Goal: Information Seeking & Learning: Learn about a topic

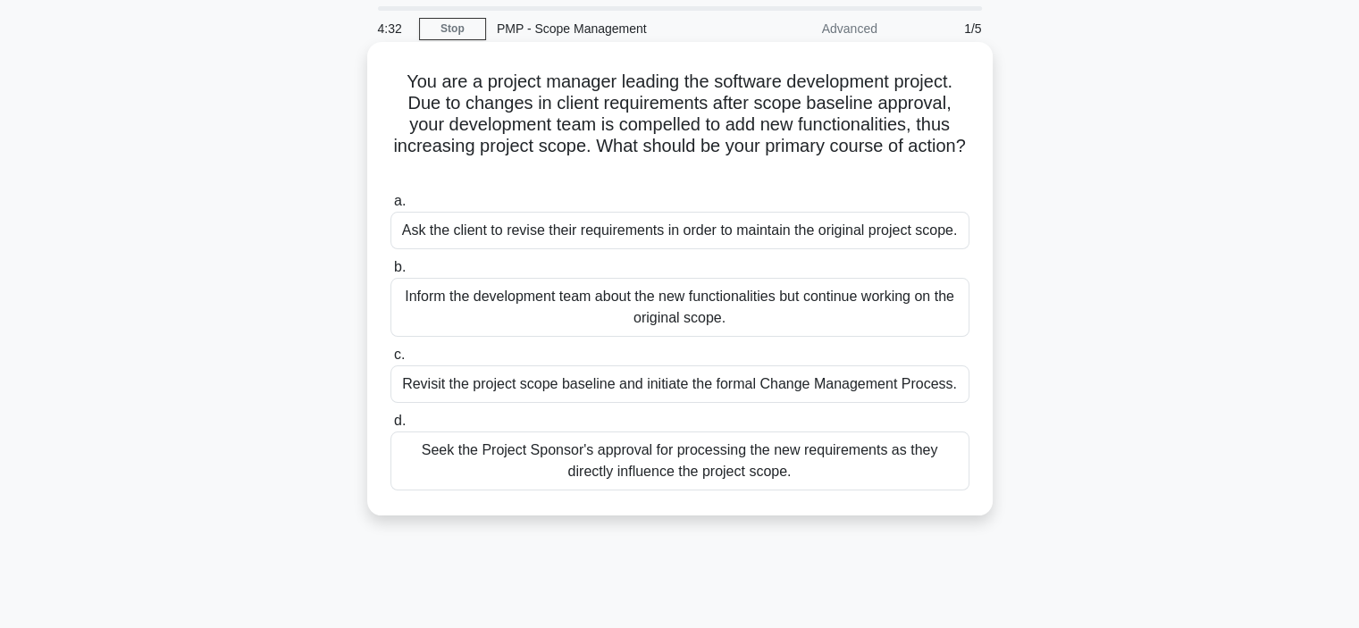
scroll to position [89, 0]
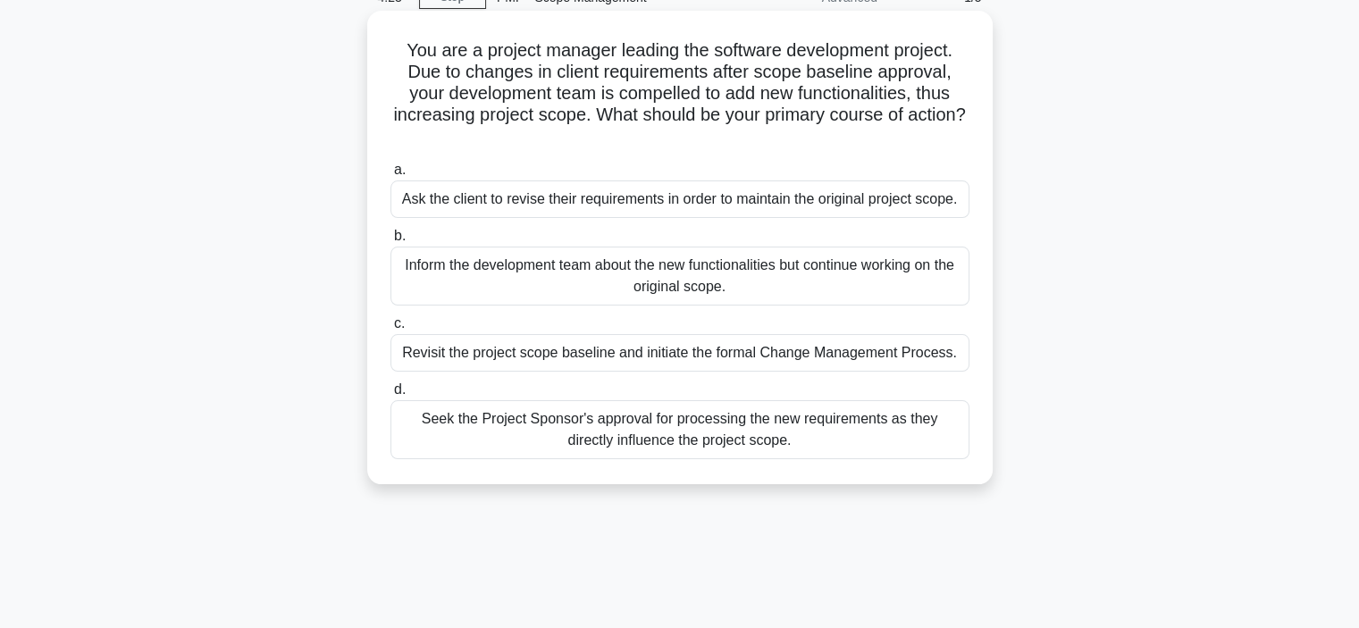
click at [398, 428] on div "Seek the Project Sponsor's approval for processing the new requirements as they…" at bounding box center [679, 429] width 579 height 59
click at [390, 396] on input "d. Seek the Project Sponsor's approval for processing the new requirements as t…" at bounding box center [390, 390] width 0 height 12
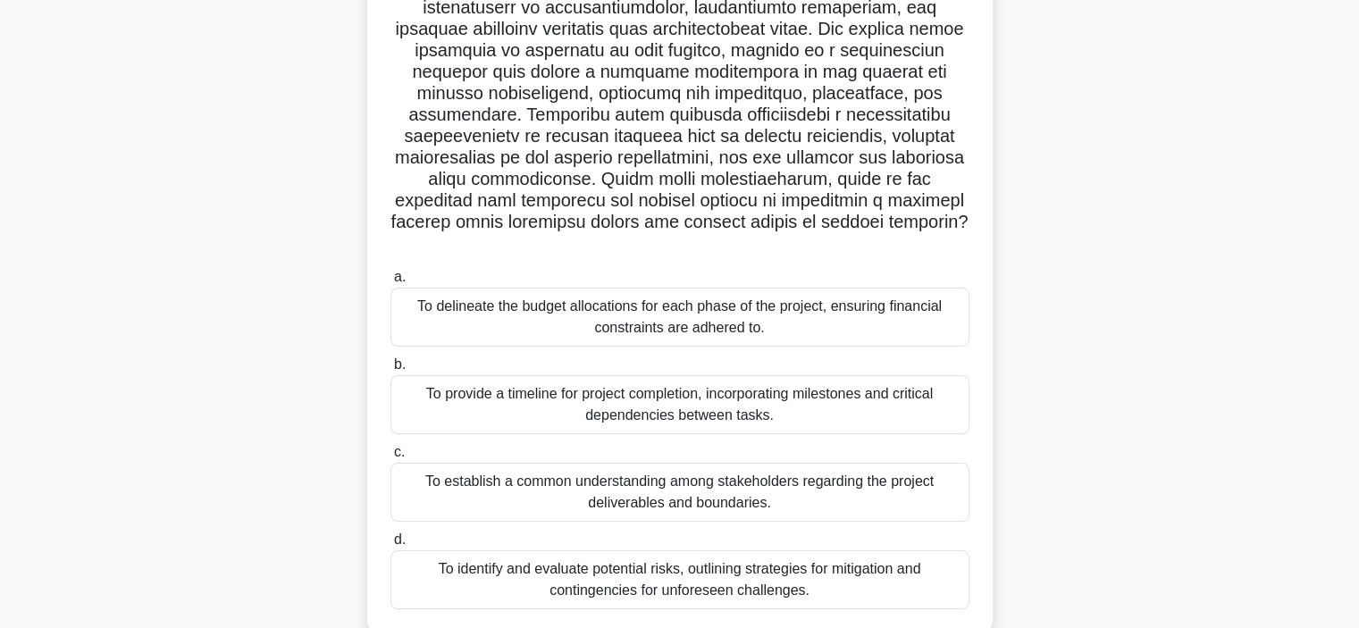
scroll to position [268, 0]
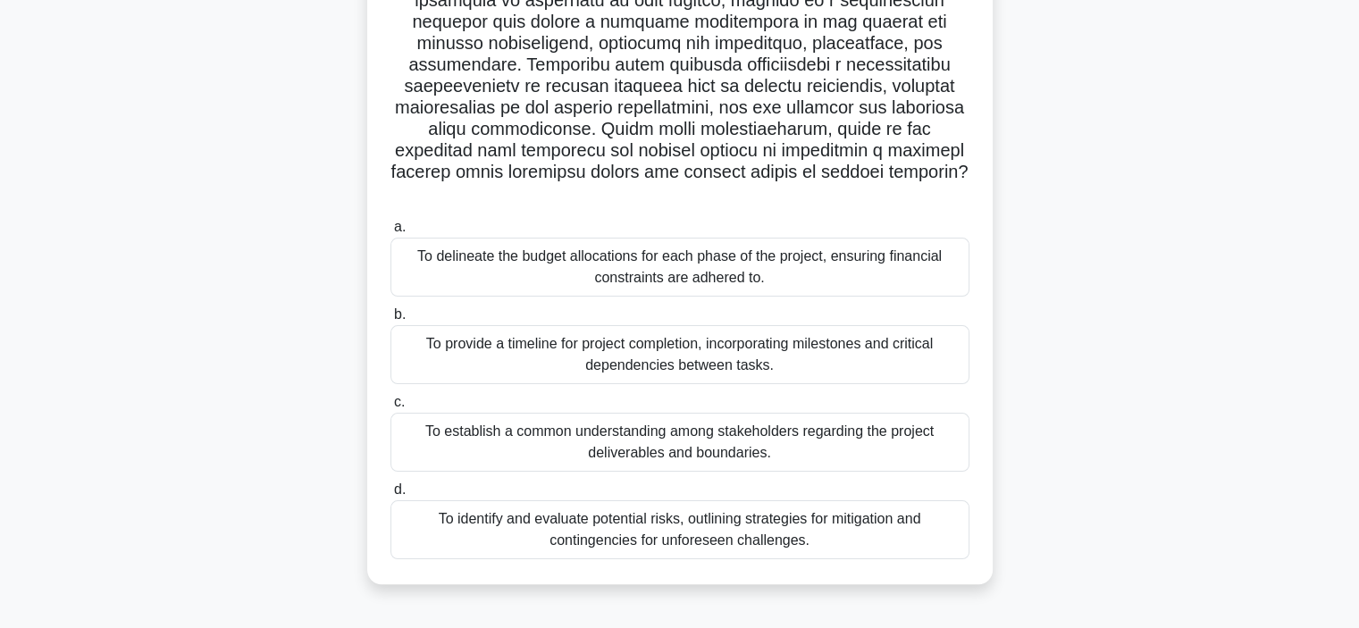
click at [410, 500] on div "To identify and evaluate potential risks, outlining strategies for mitigation a…" at bounding box center [679, 529] width 579 height 59
click at [390, 494] on input "d. To identify and evaluate potential risks, outlining strategies for mitigatio…" at bounding box center [390, 490] width 0 height 12
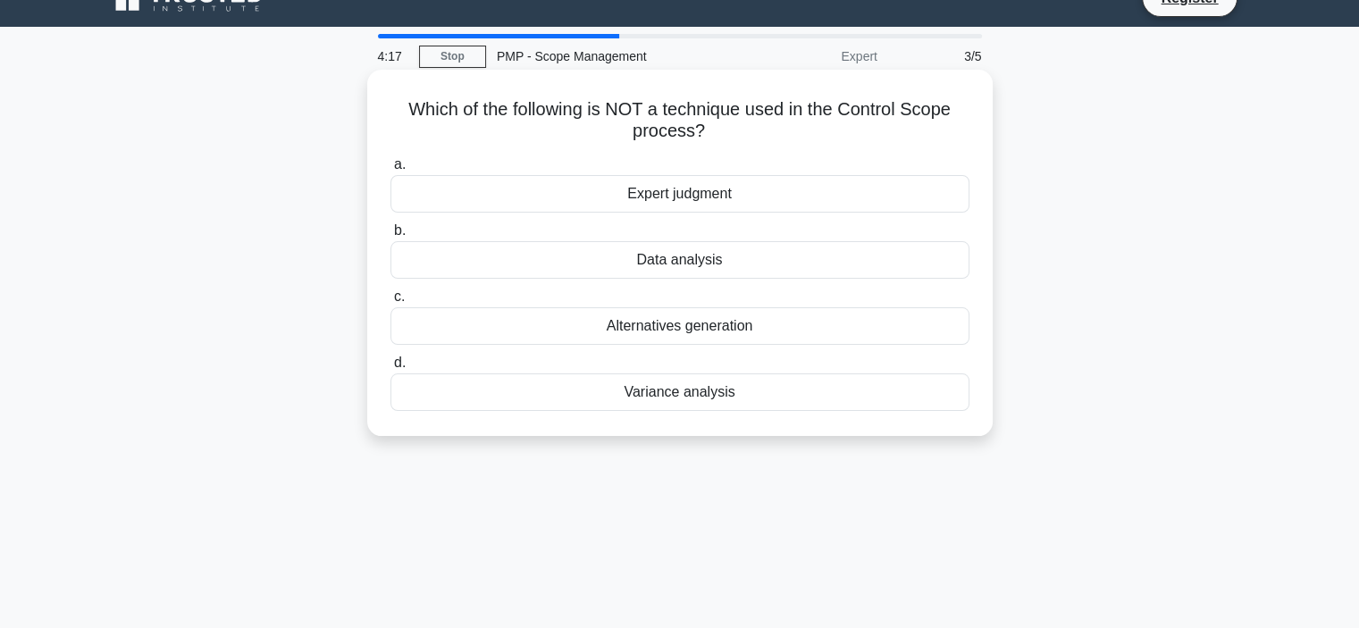
scroll to position [0, 0]
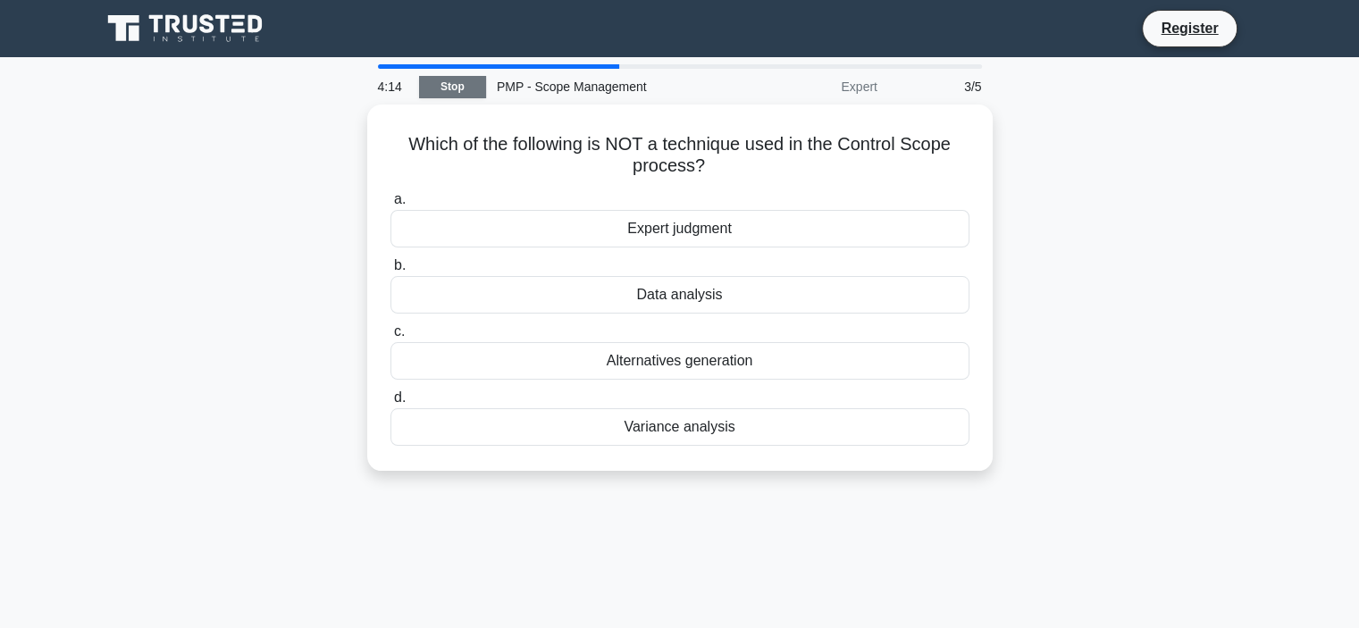
click at [449, 80] on link "Stop" at bounding box center [452, 87] width 67 height 22
